Goal: Entertainment & Leisure: Consume media (video, audio)

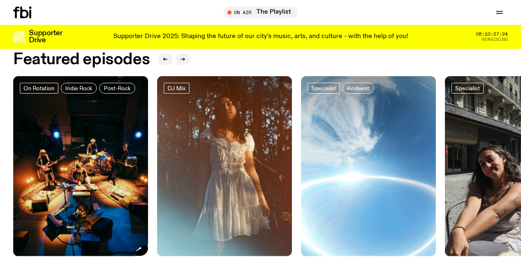
scroll to position [324, 0]
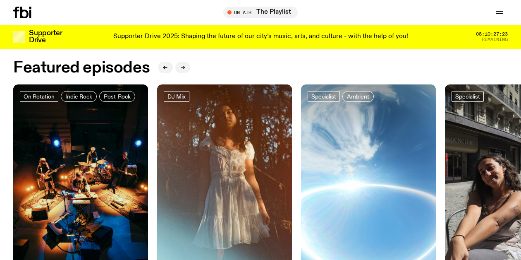
click at [180, 67] on icon "button" at bounding box center [182, 67] width 5 height 5
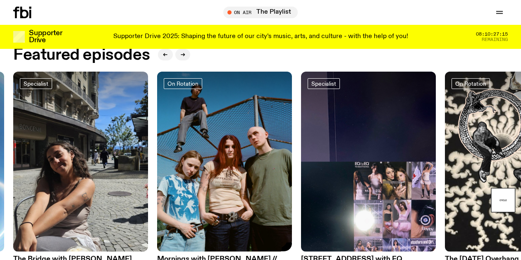
scroll to position [328, 0]
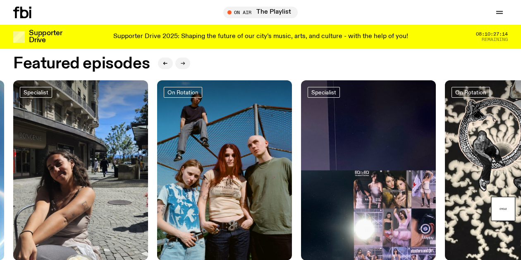
click at [180, 62] on icon "button" at bounding box center [182, 63] width 5 height 5
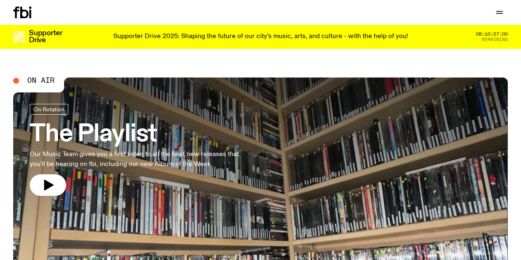
scroll to position [8, 0]
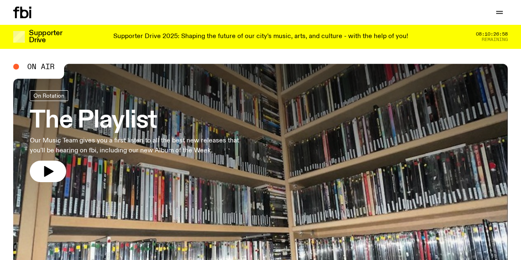
click at [31, 14] on icon at bounding box center [30, 14] width 2 height 8
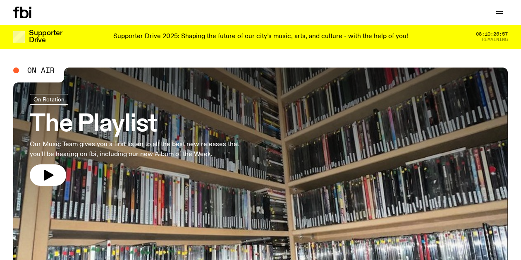
scroll to position [0, 0]
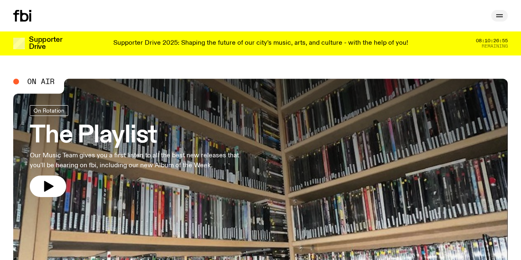
click at [501, 14] on icon "button" at bounding box center [500, 16] width 10 height 10
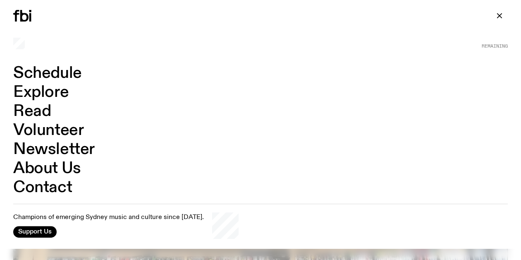
click at [57, 76] on link "Schedule" at bounding box center [47, 73] width 69 height 16
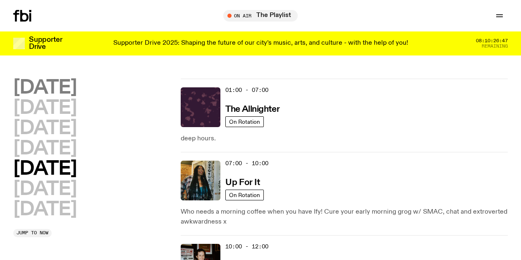
click at [62, 89] on h2 "[DATE]" at bounding box center [44, 88] width 63 height 19
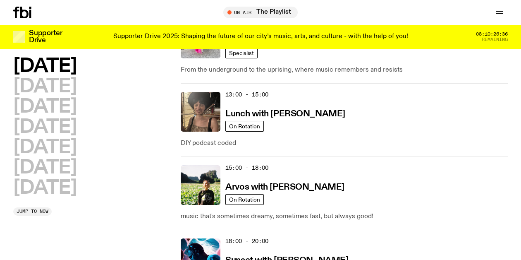
scroll to position [292, 0]
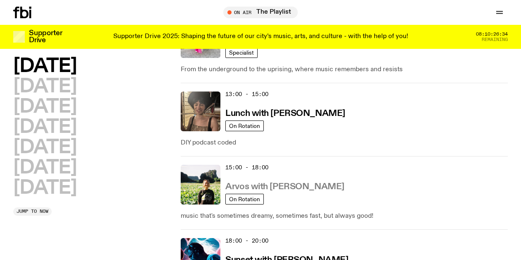
click at [272, 187] on h3 "Arvos with [PERSON_NAME]" at bounding box center [284, 186] width 119 height 9
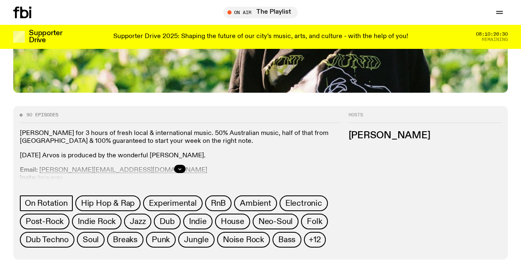
scroll to position [351, 0]
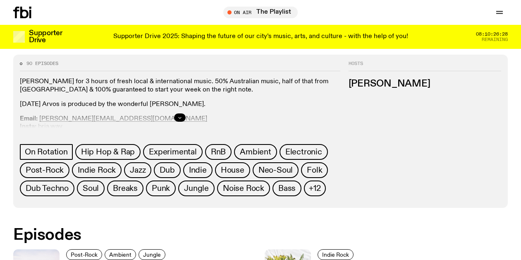
click at [181, 118] on icon "button" at bounding box center [179, 117] width 5 height 5
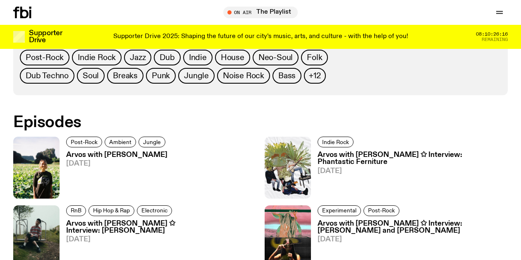
scroll to position [461, 0]
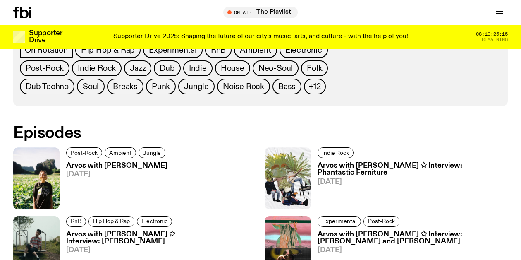
click at [105, 167] on h3 "Arvos with [PERSON_NAME]" at bounding box center [117, 165] width 102 height 7
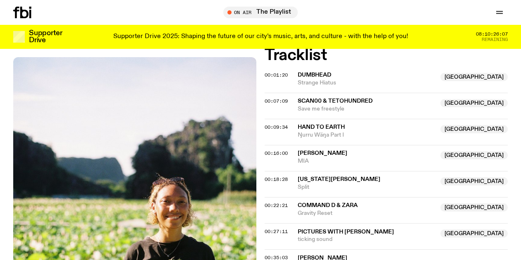
scroll to position [282, 0]
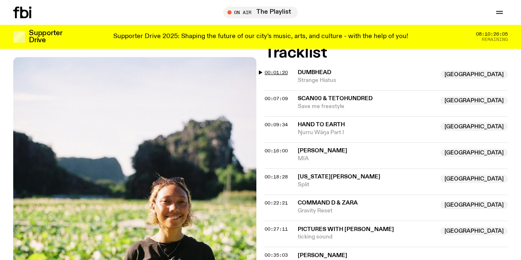
click at [275, 72] on span "00:01:20" at bounding box center [276, 72] width 23 height 7
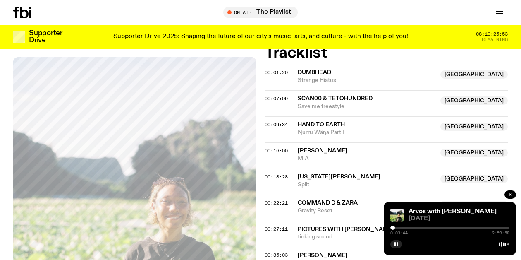
click at [393, 227] on div at bounding box center [393, 227] width 4 height 4
click at [397, 244] on rect "button" at bounding box center [397, 244] width 1 height 4
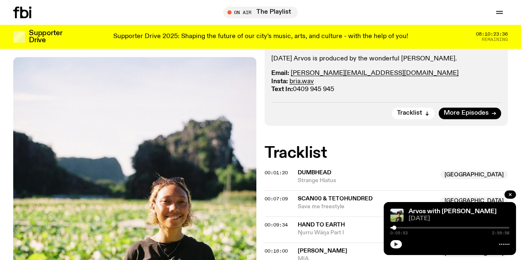
scroll to position [202, 0]
